Goal: Check status: Check status

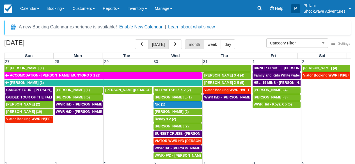
select select
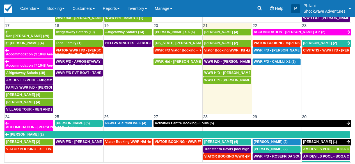
scroll to position [220, 0]
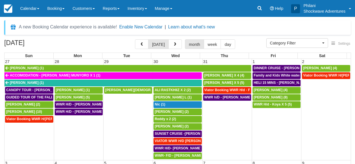
select select
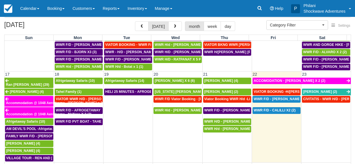
scroll to position [278, 0]
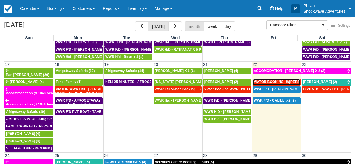
click at [283, 80] on span "VIATOR BOOKING -H/[PERSON_NAME] X 4 (4)" at bounding box center [292, 82] width 76 height 4
